Goal: Transaction & Acquisition: Purchase product/service

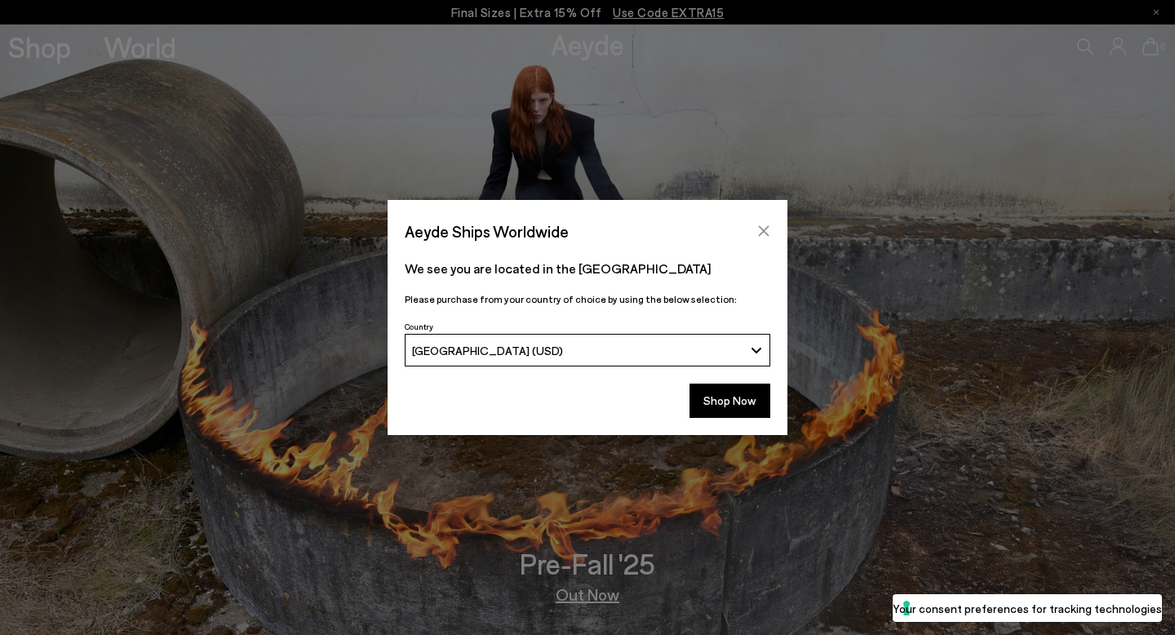
click at [759, 236] on icon "Close" at bounding box center [764, 231] width 11 height 11
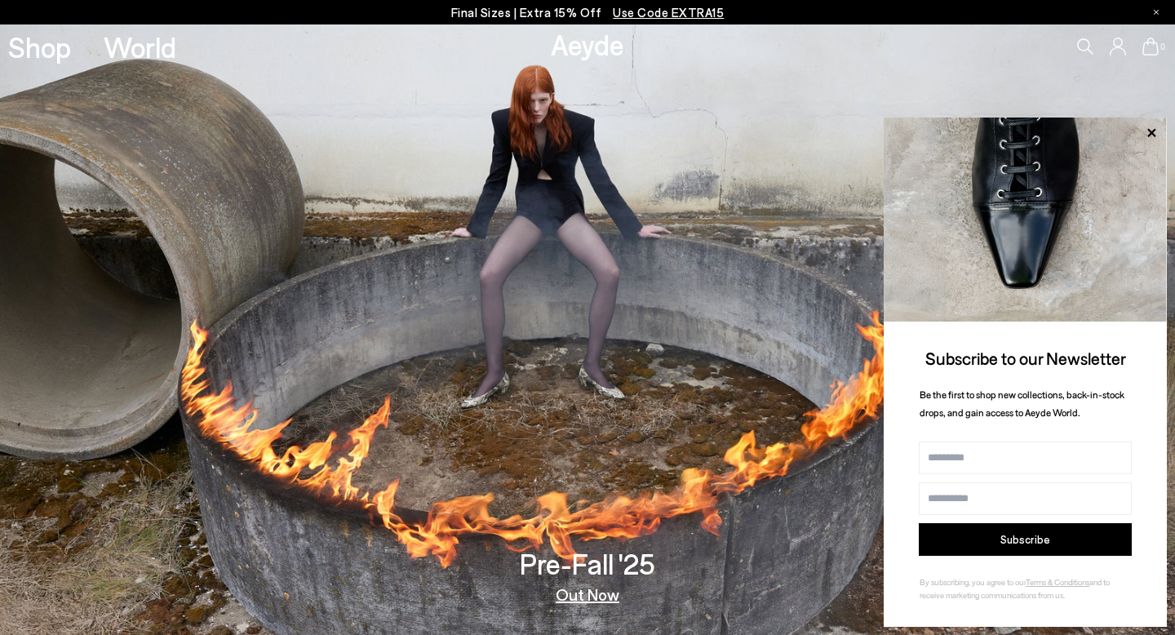
click at [1079, 47] on icon at bounding box center [1085, 46] width 16 height 16
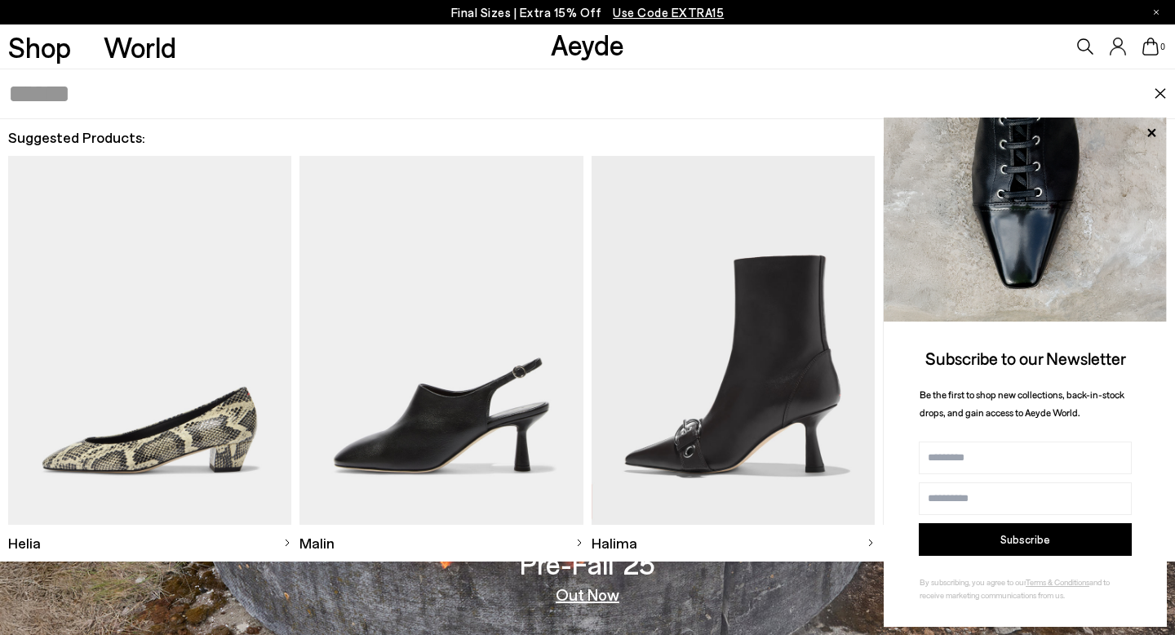
click at [1160, 91] on img at bounding box center [1160, 93] width 13 height 11
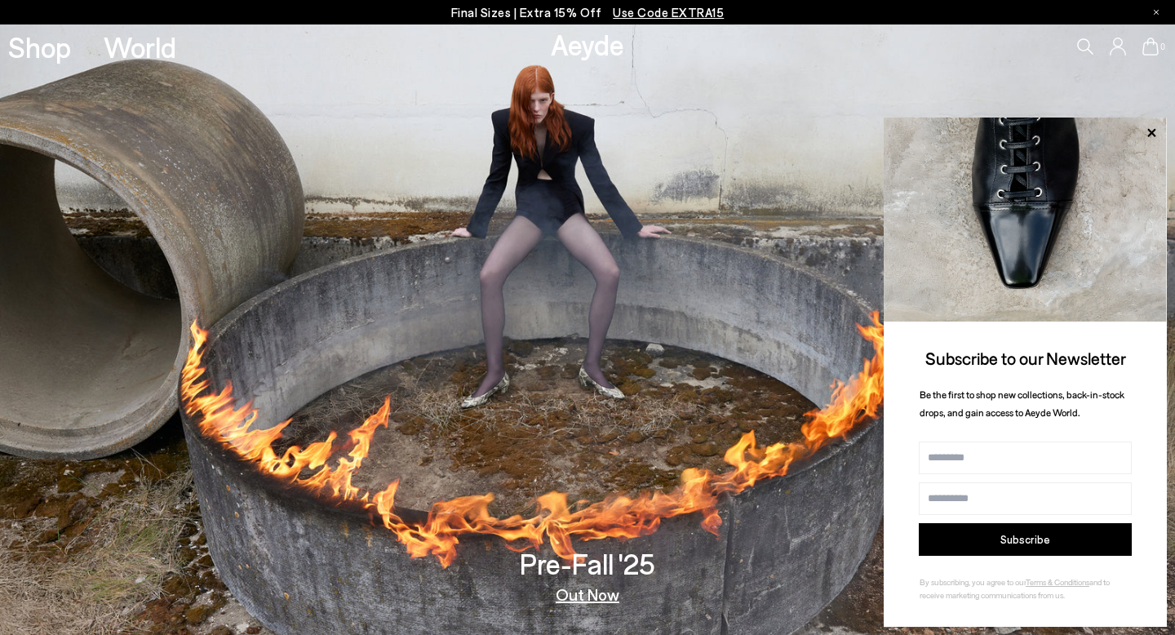
click at [1082, 39] on icon at bounding box center [1086, 46] width 16 height 16
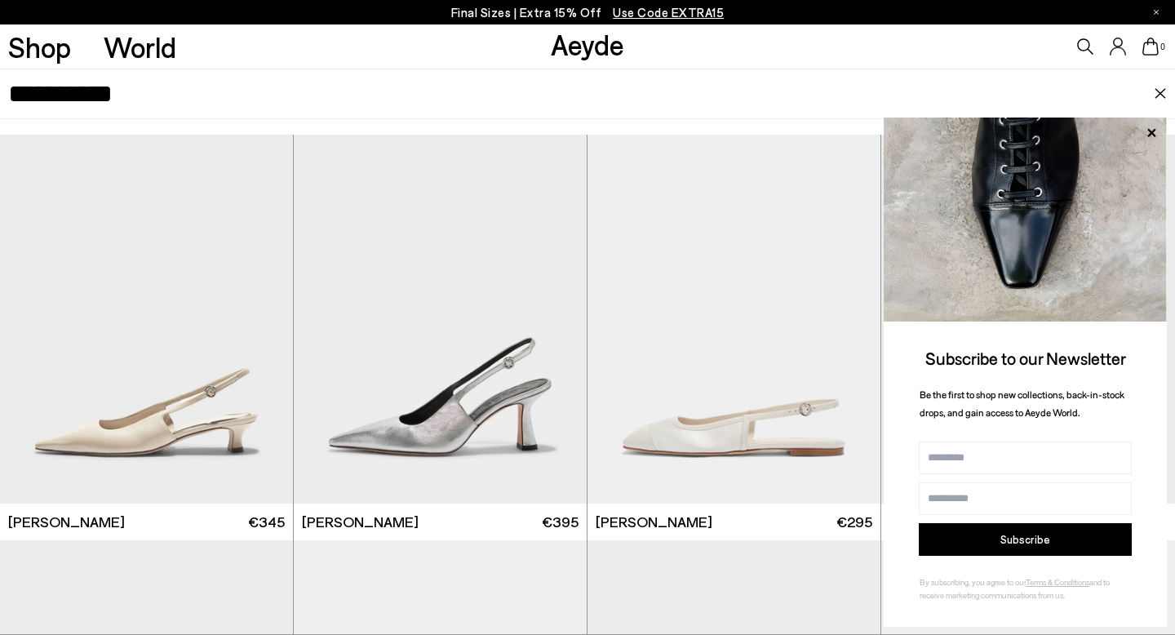
type input "**********"
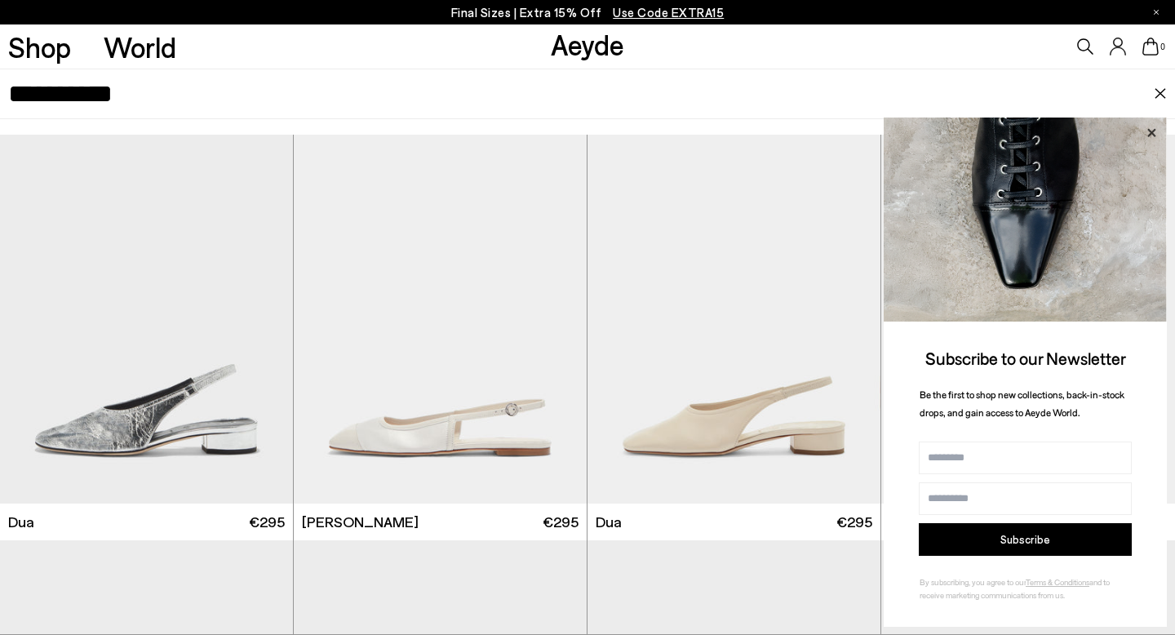
click at [1155, 129] on icon at bounding box center [1151, 132] width 21 height 21
